Goal: Information Seeking & Learning: Learn about a topic

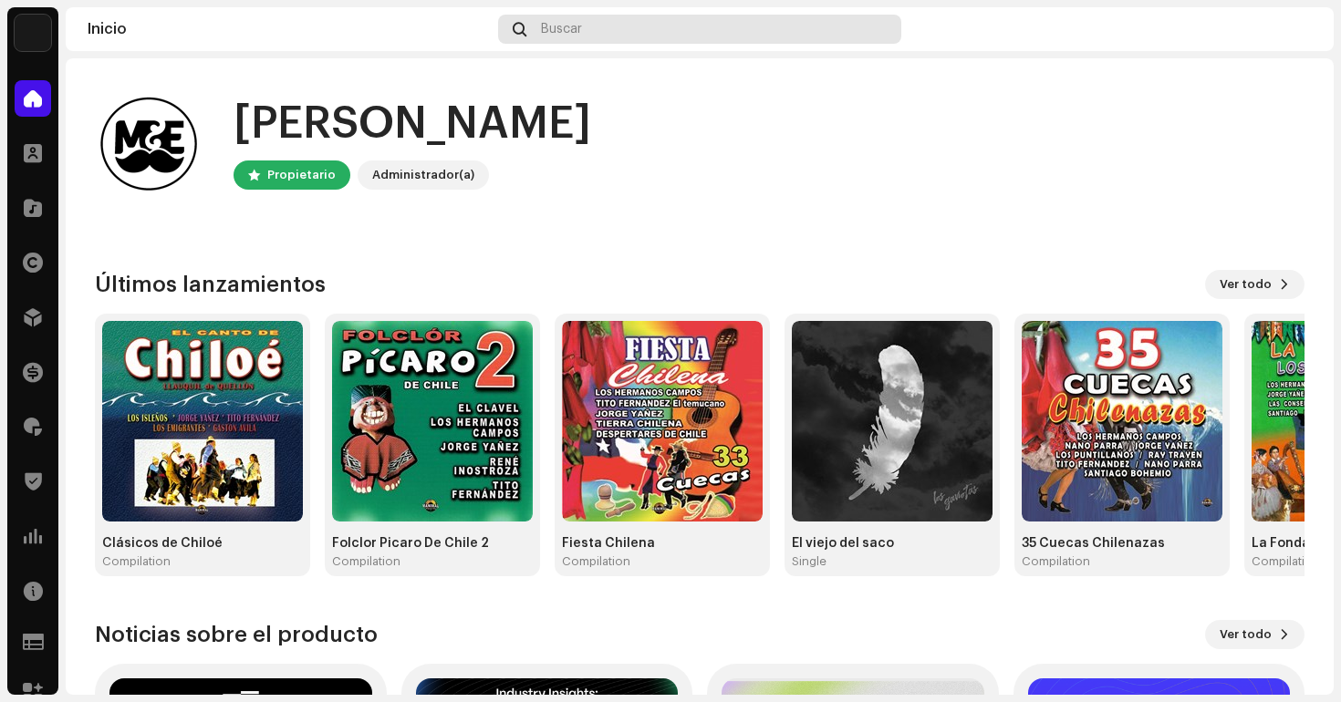
click at [661, 24] on div "Buscar" at bounding box center [699, 29] width 403 height 29
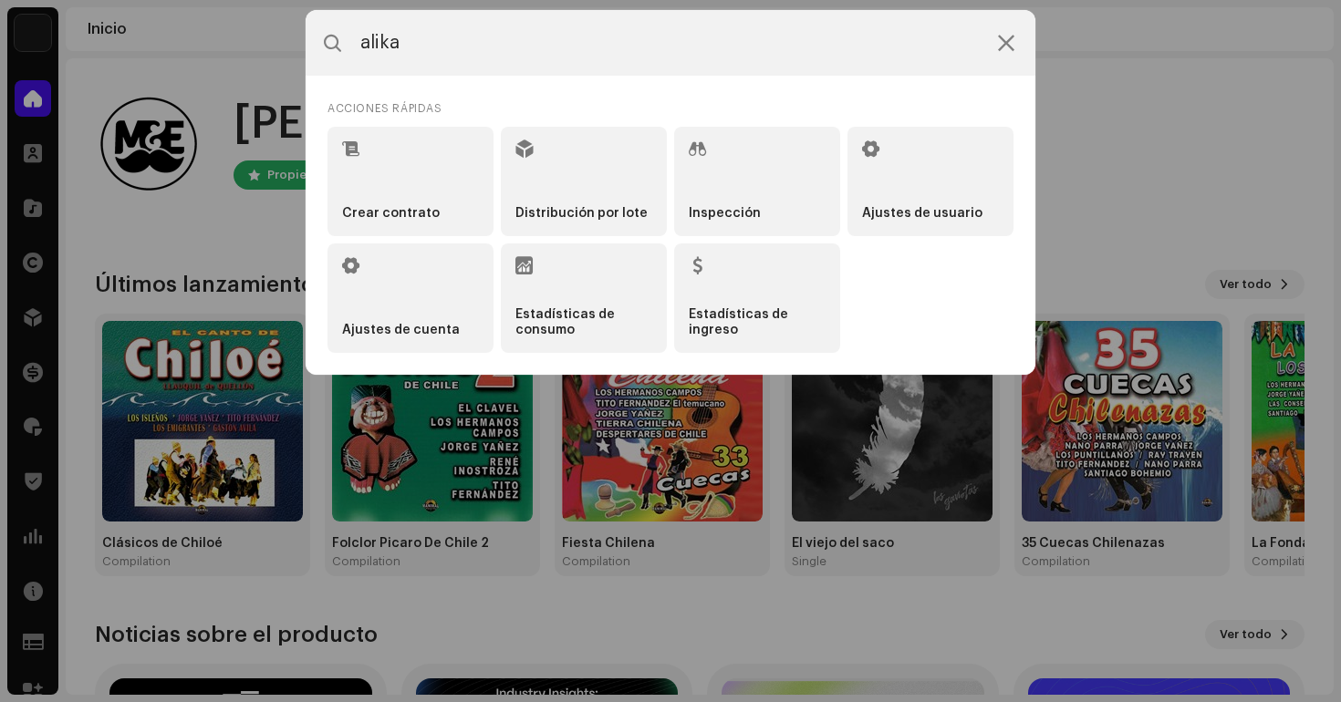
type input "alika"
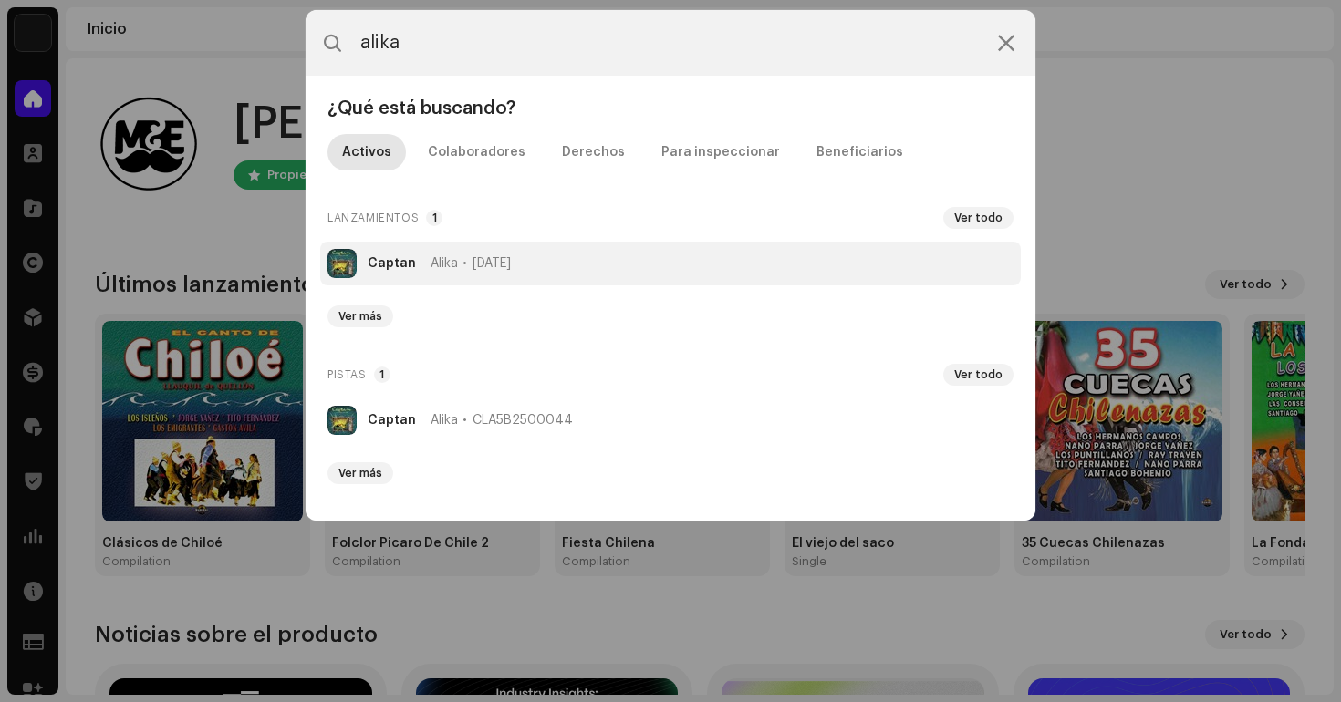
click at [472, 263] on span "[DATE]" at bounding box center [491, 263] width 38 height 15
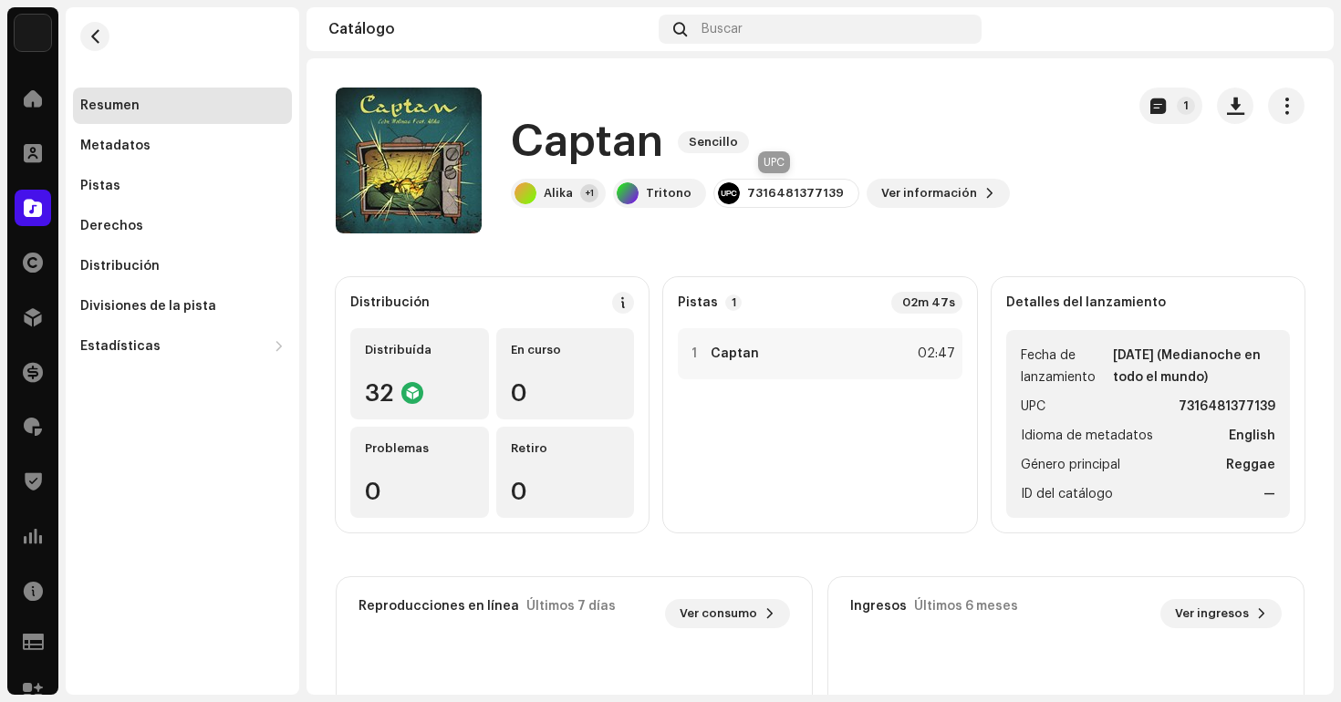
click at [803, 190] on div "7316481377139" at bounding box center [795, 193] width 97 height 15
copy re-o-release-hero "7316481377139 Ver información 1 1"
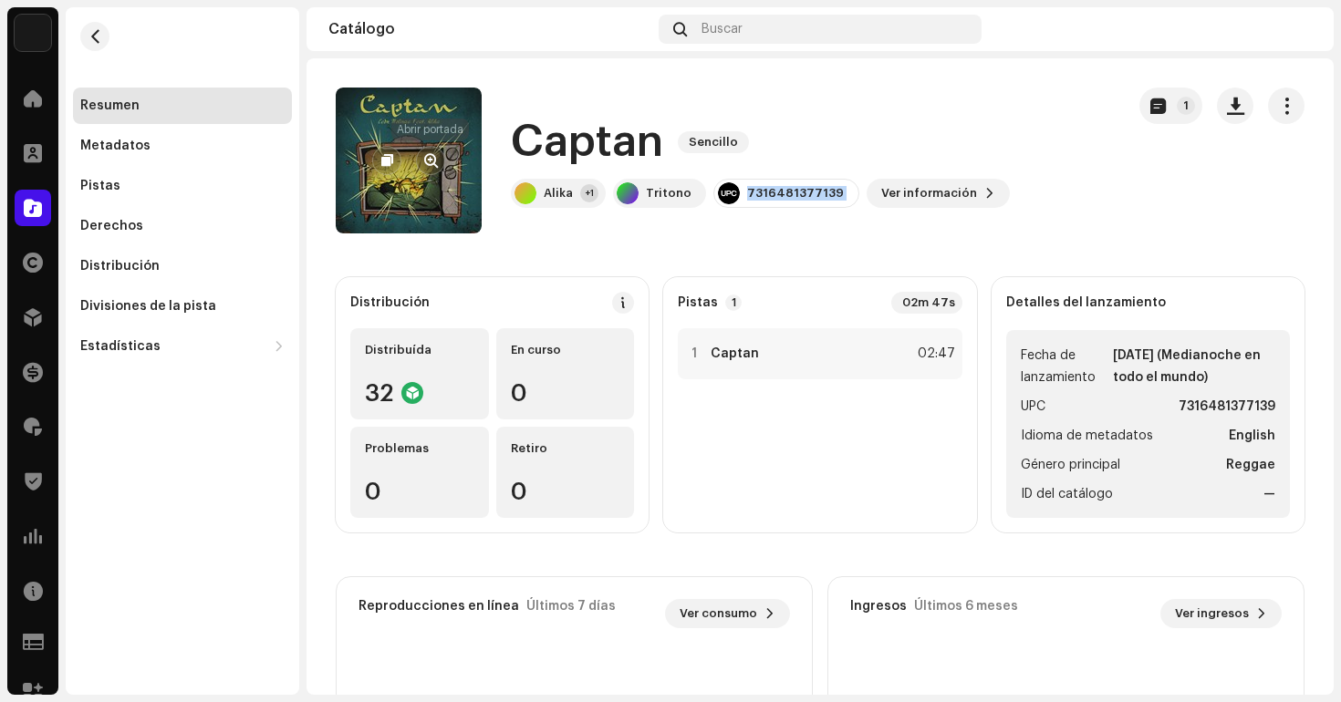
click at [444, 159] on button "button" at bounding box center [430, 160] width 29 height 29
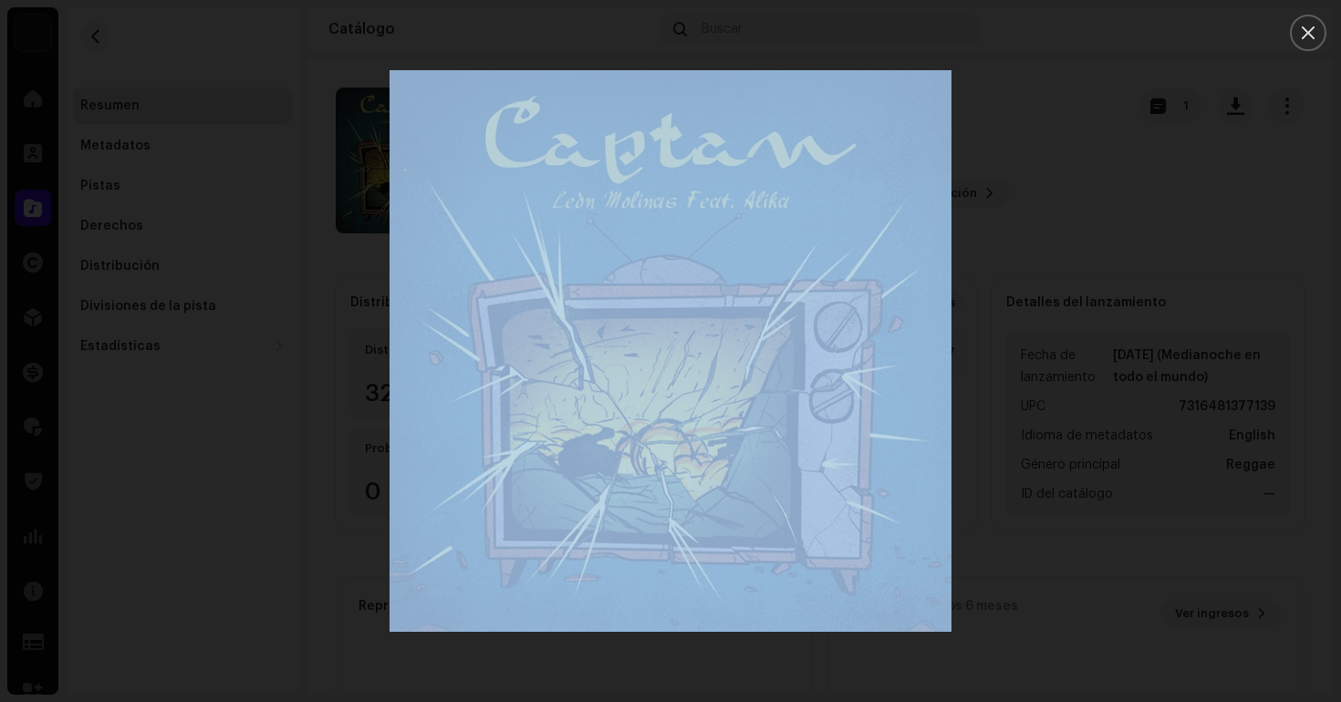
click at [797, 204] on img "1" at bounding box center [670, 351] width 562 height 562
click at [1046, 193] on div at bounding box center [670, 351] width 1341 height 702
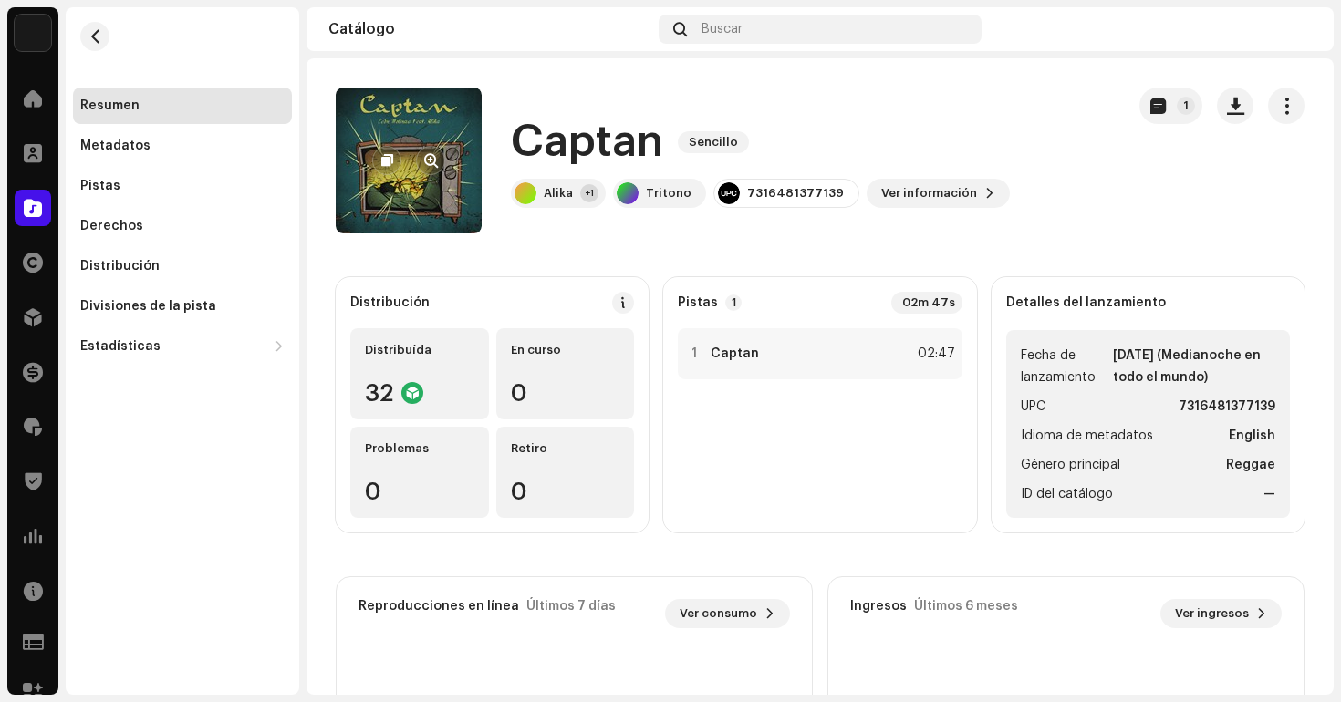
click at [434, 197] on re-a-cover at bounding box center [409, 161] width 146 height 146
click at [437, 157] on span "button" at bounding box center [431, 160] width 14 height 15
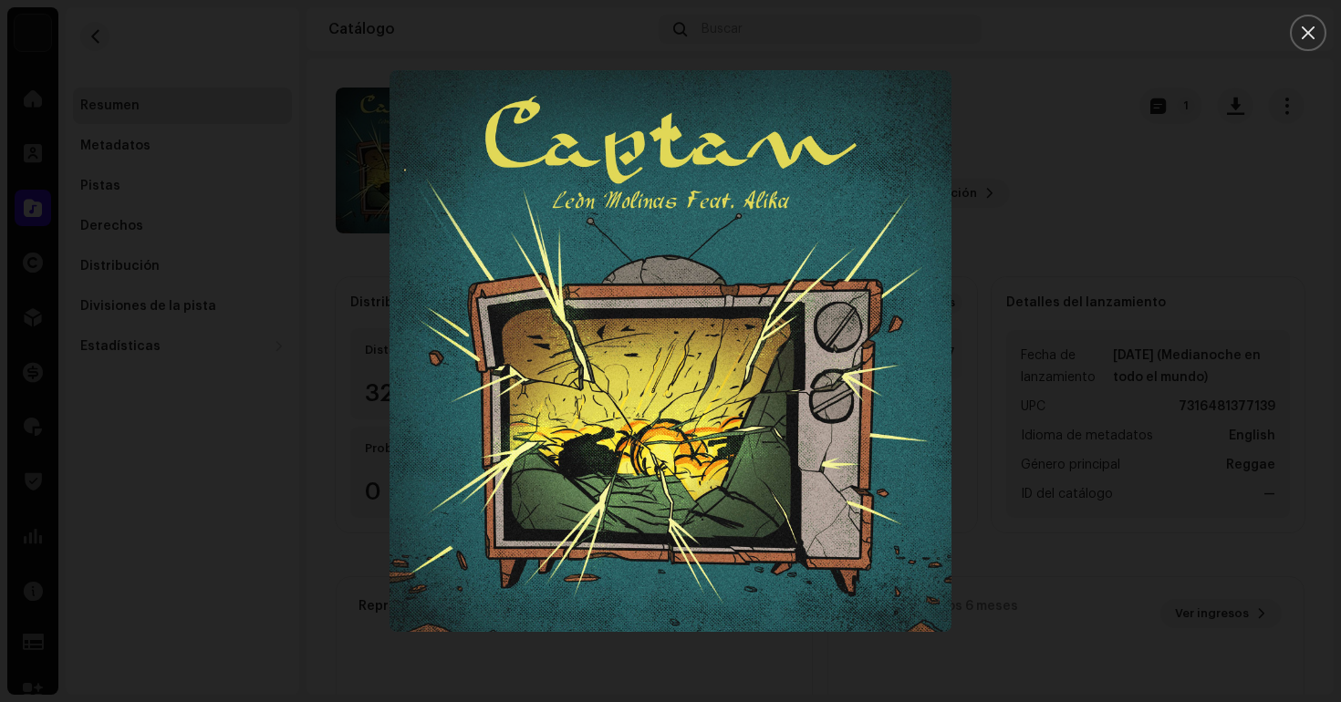
click at [1030, 89] on div at bounding box center [670, 351] width 1341 height 702
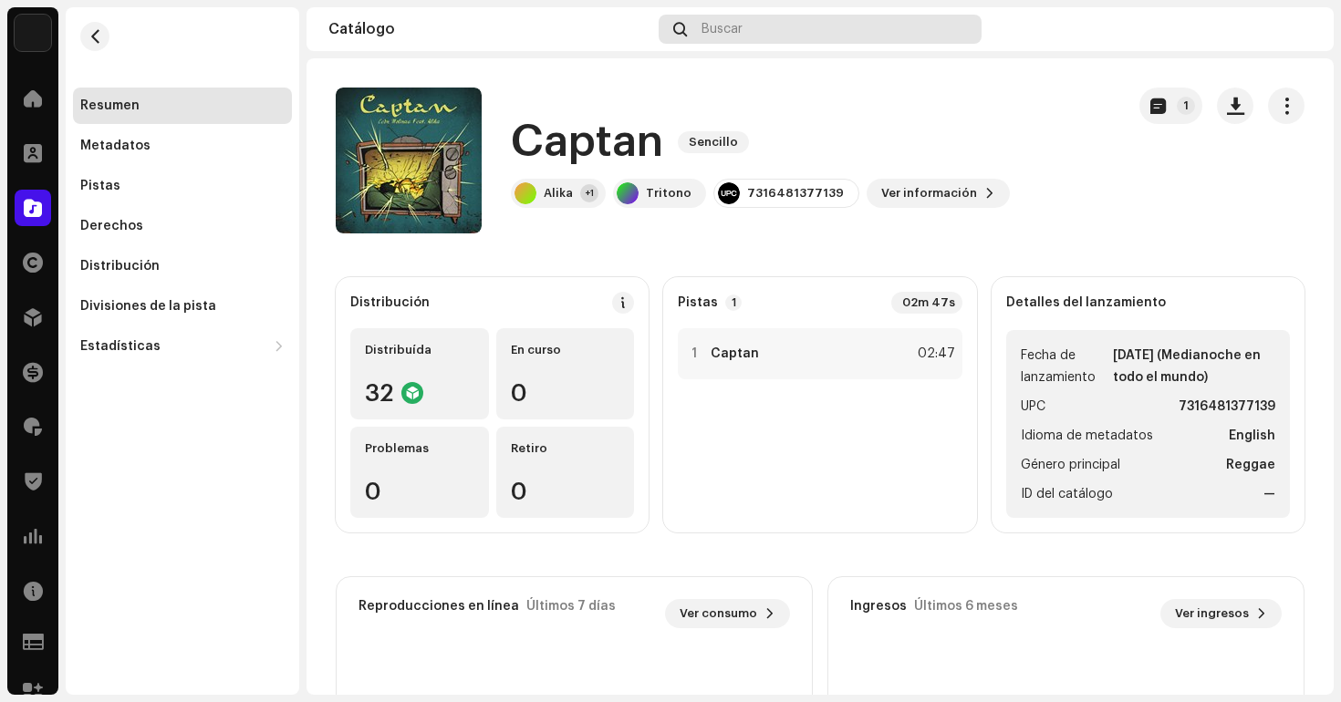
click at [756, 30] on div "Buscar" at bounding box center [819, 29] width 323 height 29
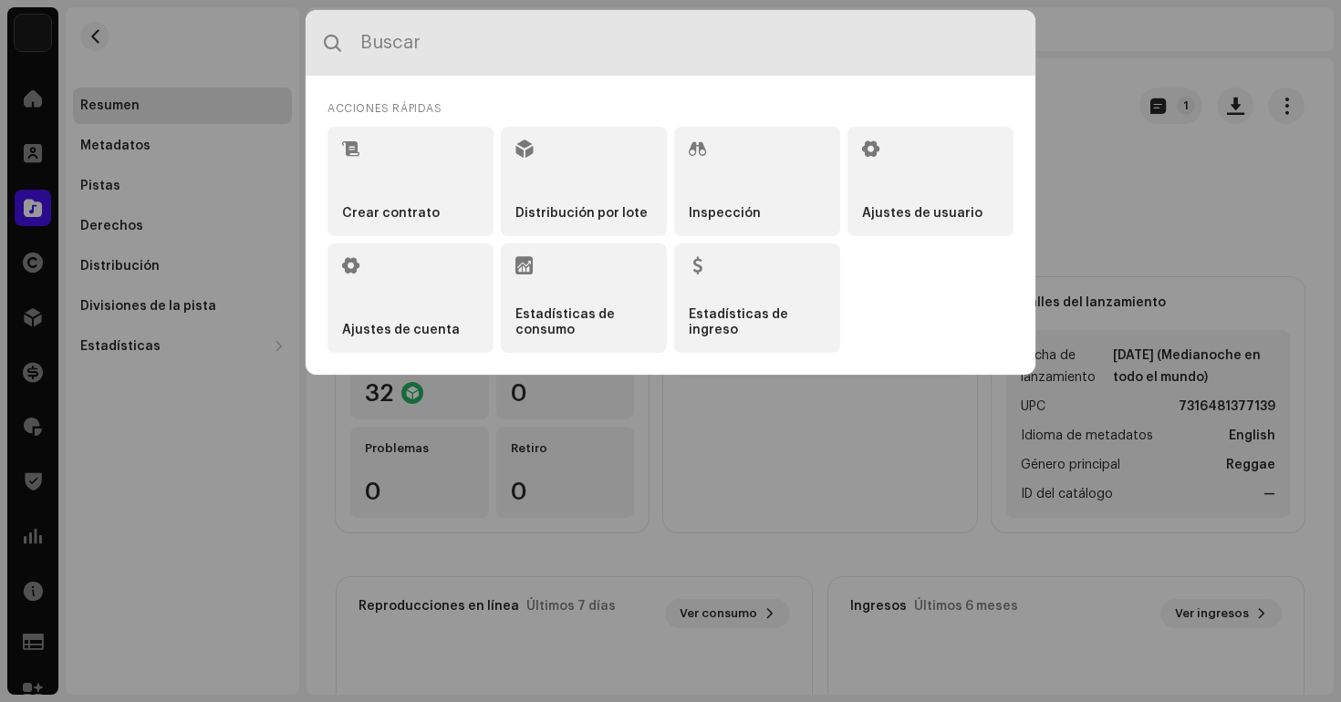
paste input "Telarañas eran las de antes"
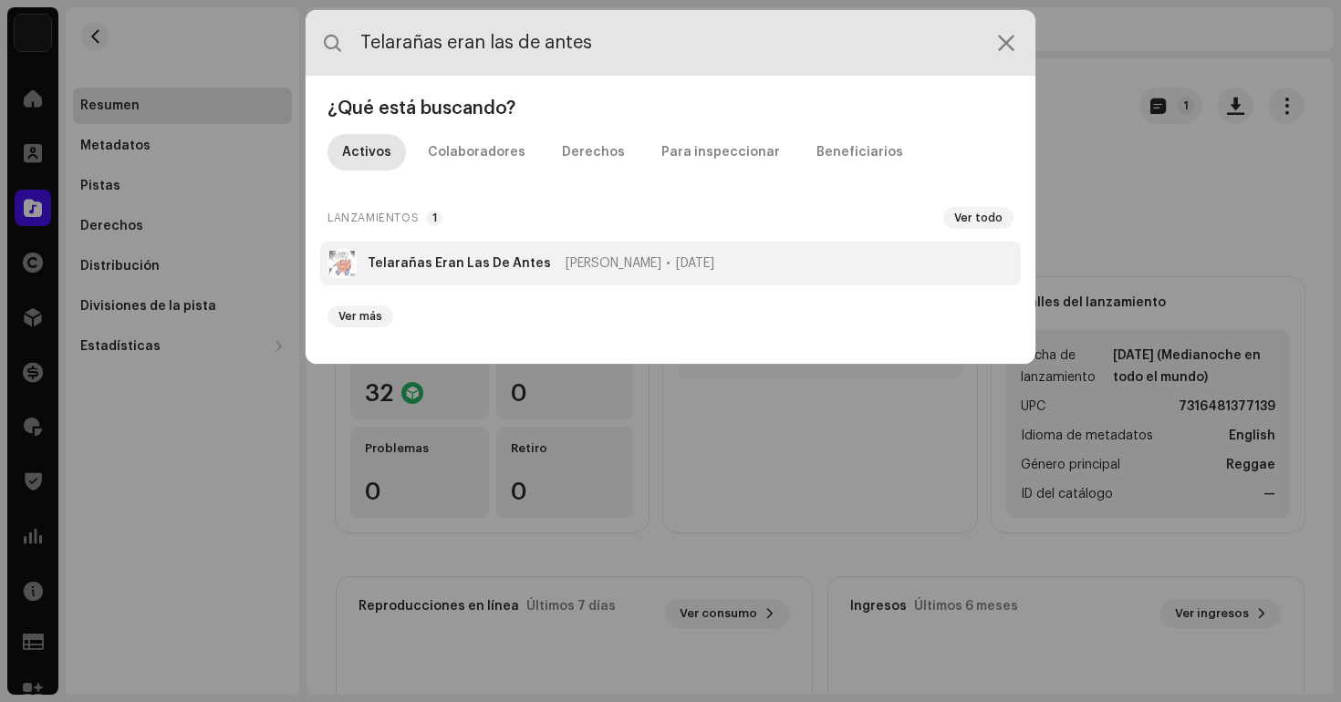
type input "Telarañas eran las de antes"
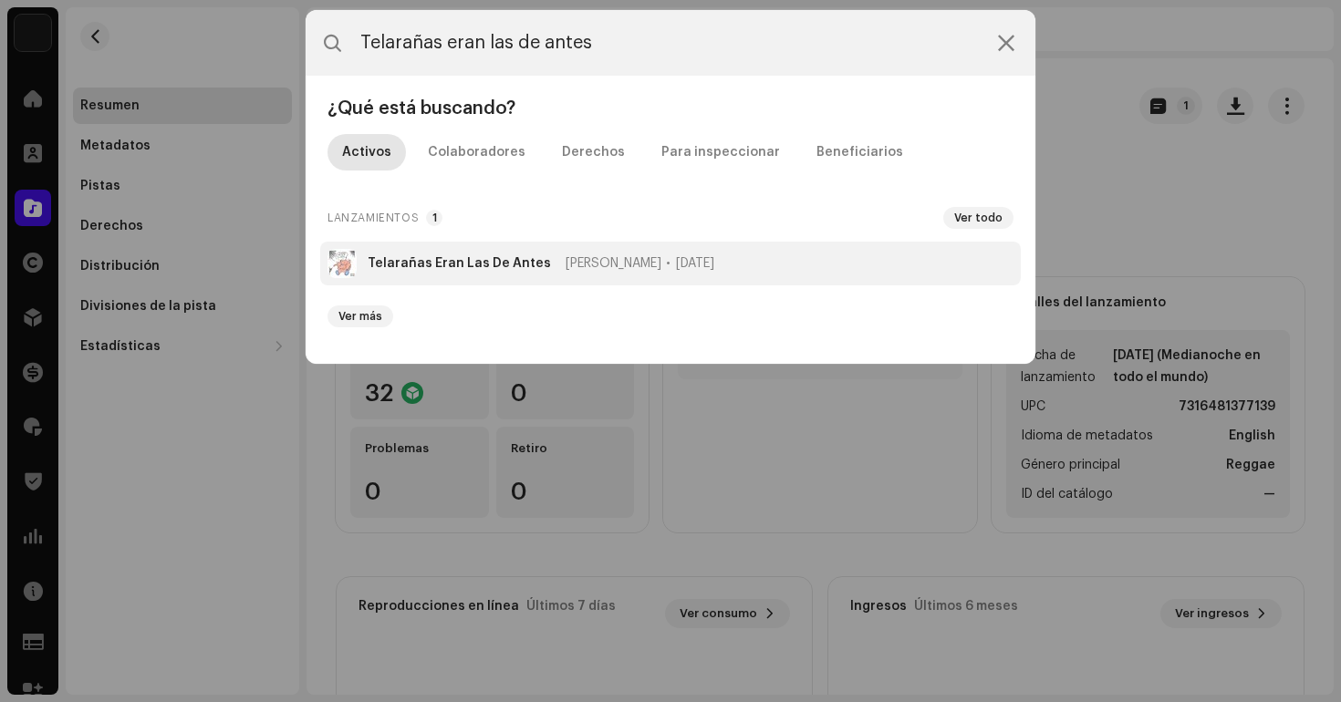
click at [593, 264] on span "[PERSON_NAME]" at bounding box center [613, 263] width 96 height 15
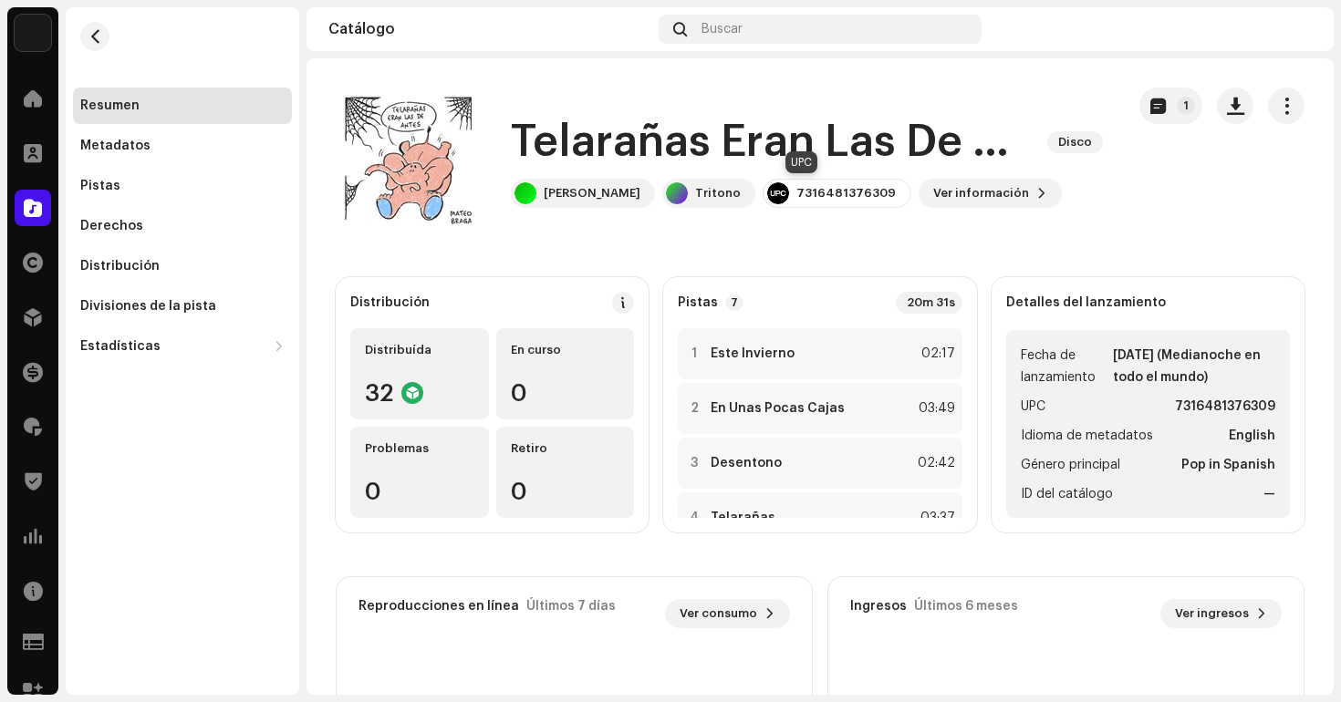
click at [834, 196] on div "7316481376309" at bounding box center [845, 193] width 99 height 15
copy div "7316481376309"
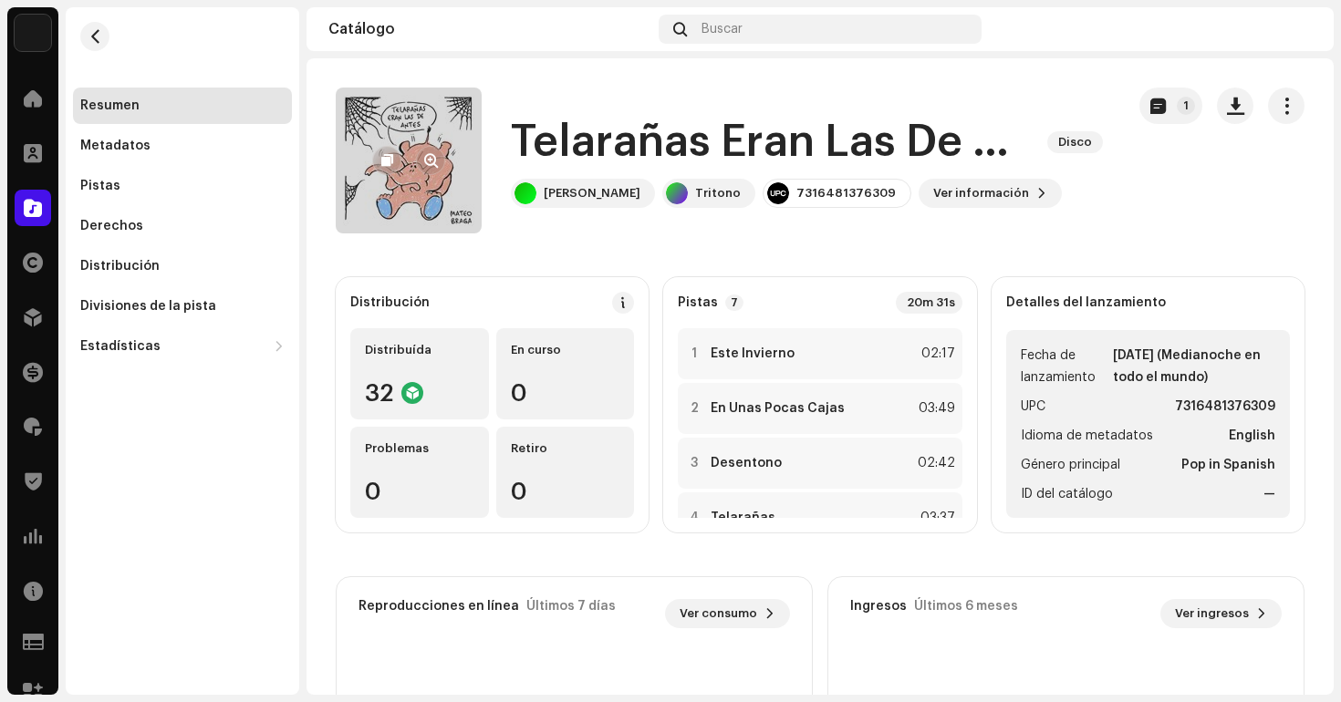
click at [429, 195] on re-a-cover at bounding box center [409, 161] width 146 height 146
click at [431, 158] on span "button" at bounding box center [431, 160] width 14 height 15
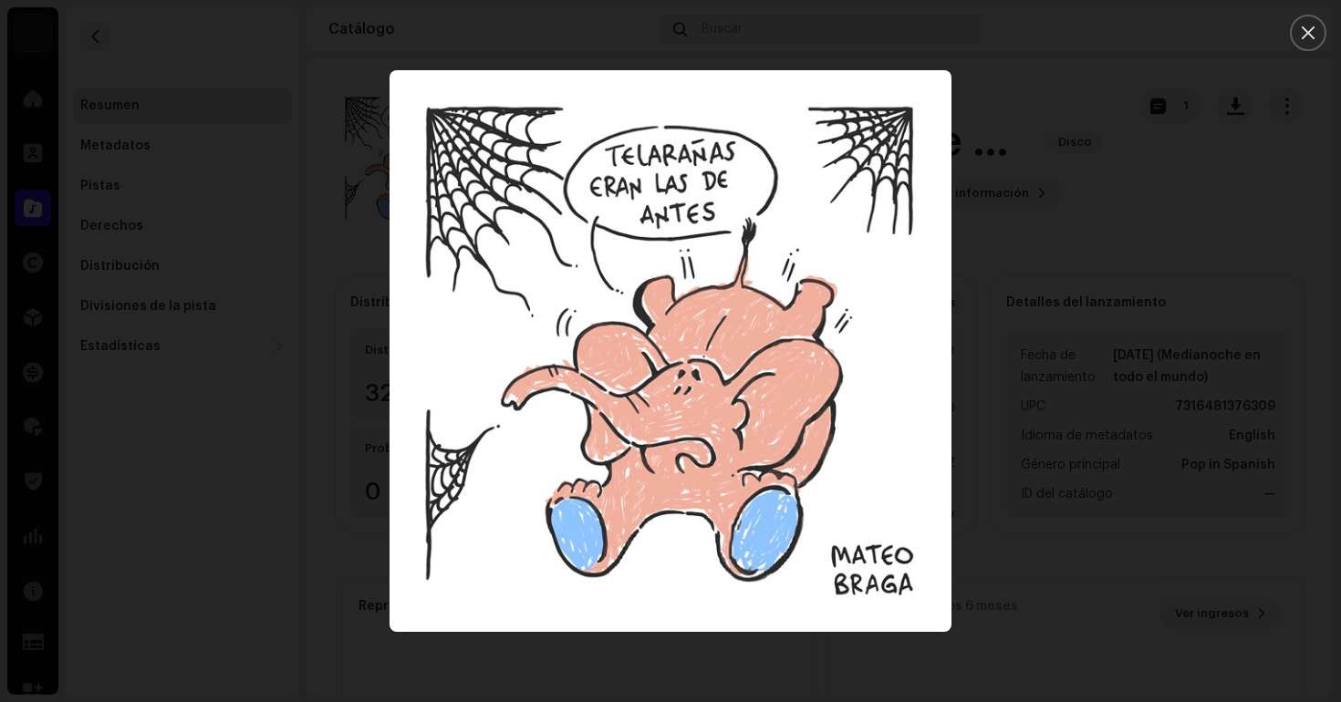
click at [1052, 133] on div at bounding box center [670, 351] width 1341 height 702
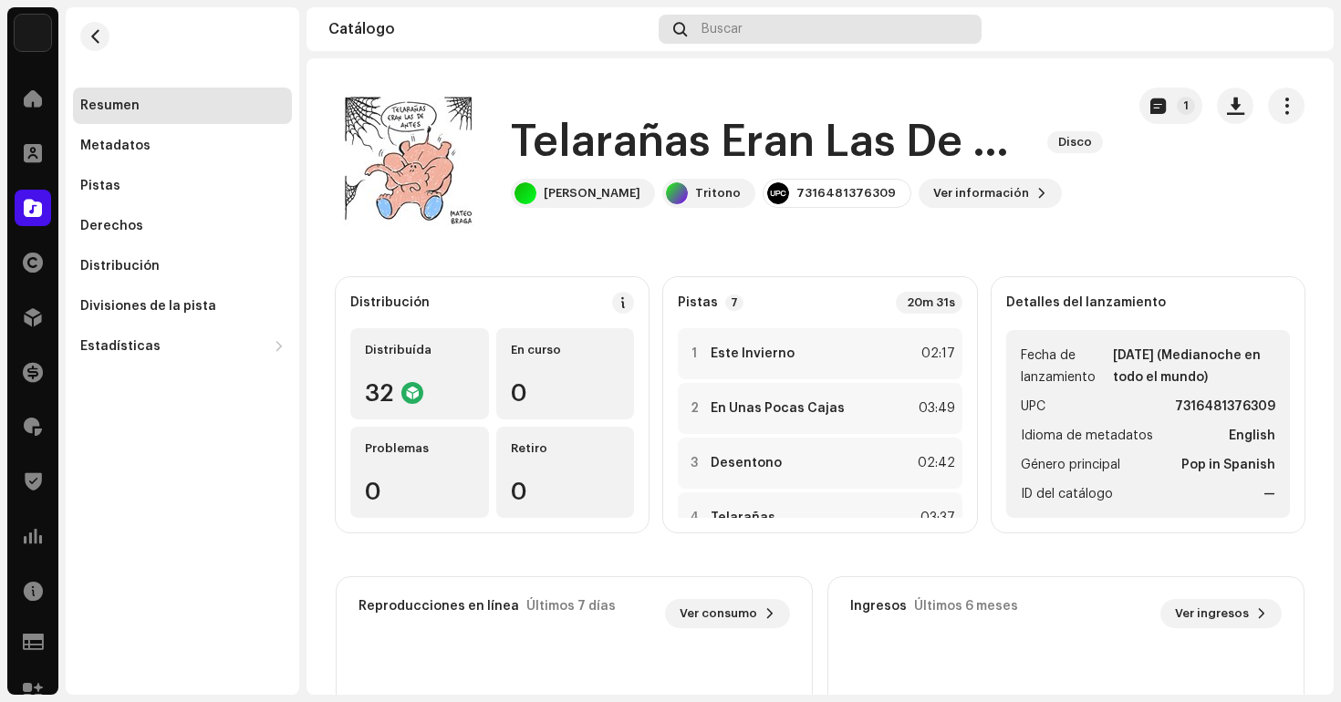
click at [751, 28] on div "Buscar" at bounding box center [819, 29] width 323 height 29
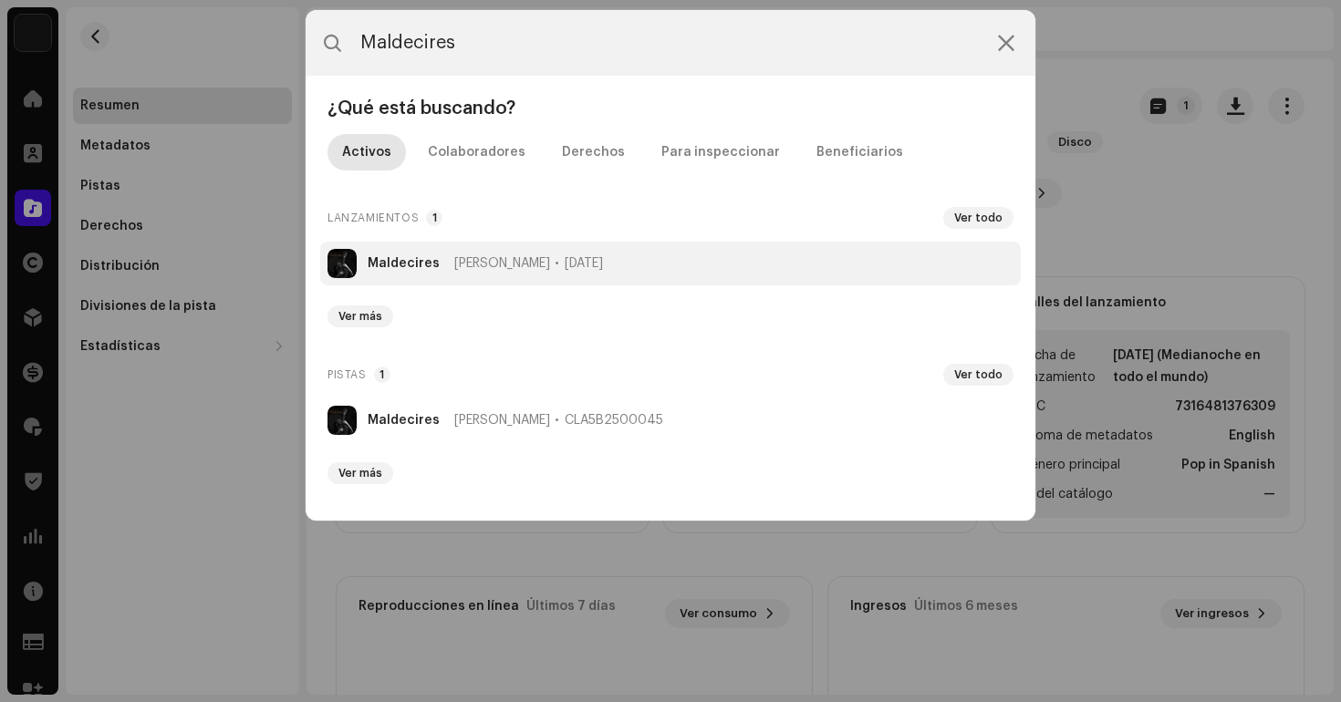
type input "Maldecires"
click at [603, 269] on span "[DATE]" at bounding box center [584, 263] width 38 height 15
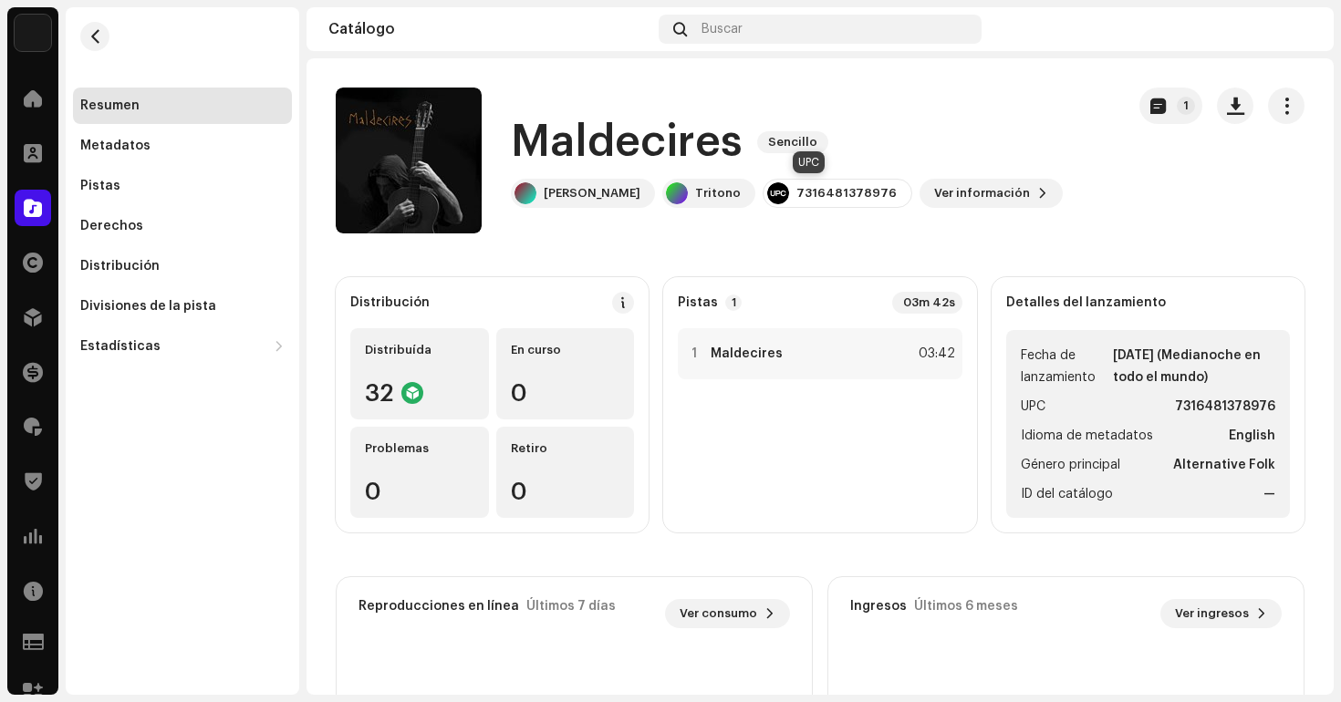
click at [807, 192] on div "7316481378976" at bounding box center [846, 193] width 100 height 15
copy div "7316481378976"
click at [430, 166] on span "button" at bounding box center [431, 160] width 14 height 15
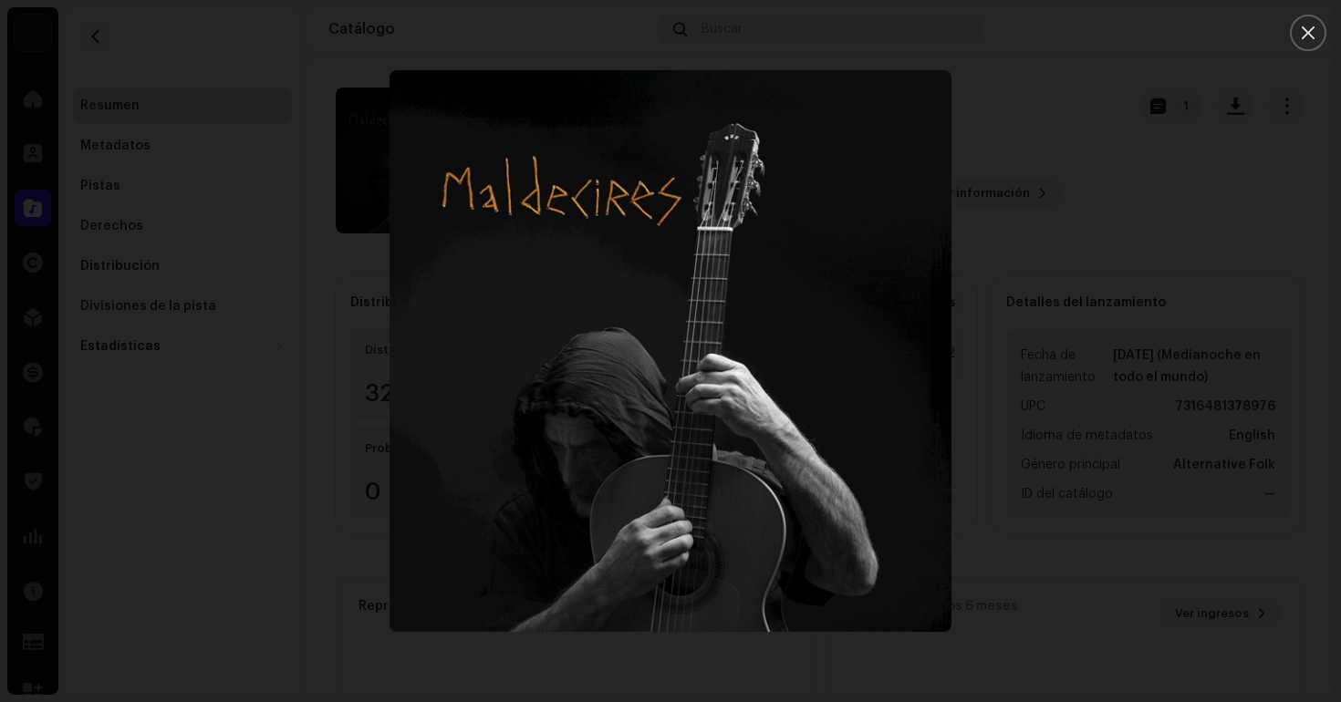
click at [1049, 112] on div at bounding box center [670, 351] width 1341 height 702
